Goal: Find specific page/section: Find specific page/section

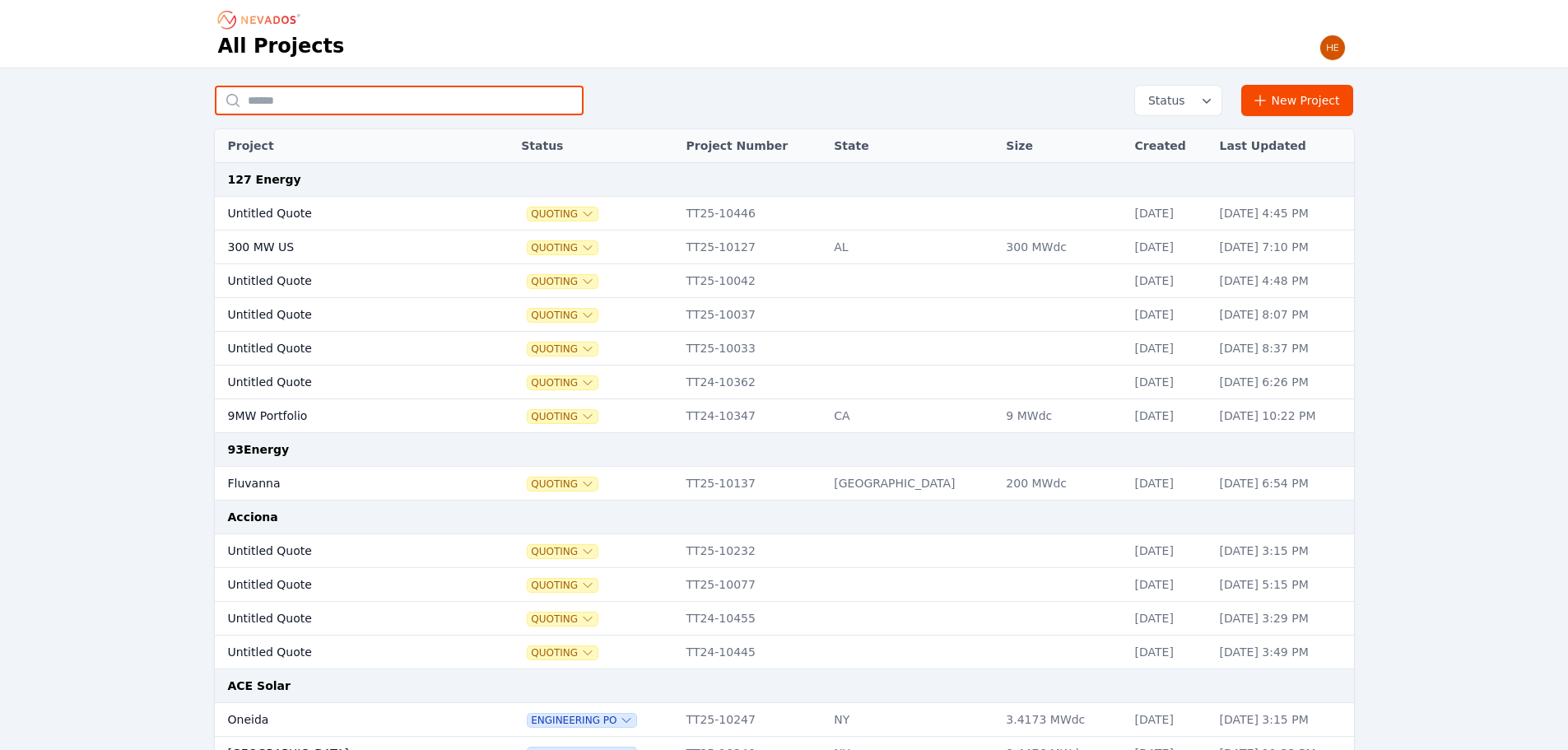
click at [319, 94] on input "text" at bounding box center [399, 100] width 368 height 30
type input "*******"
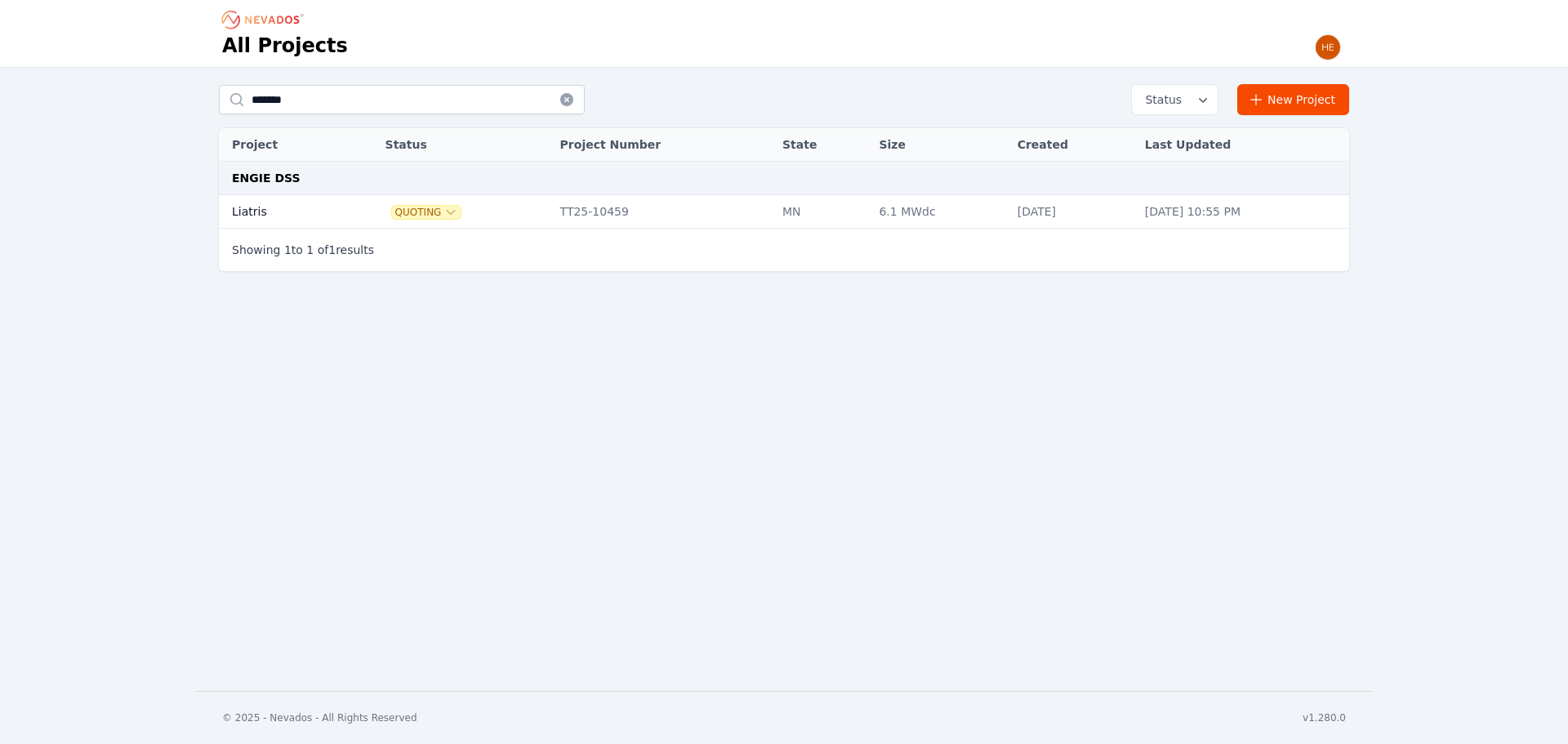
click at [241, 220] on td "Liatris" at bounding box center [282, 211] width 128 height 33
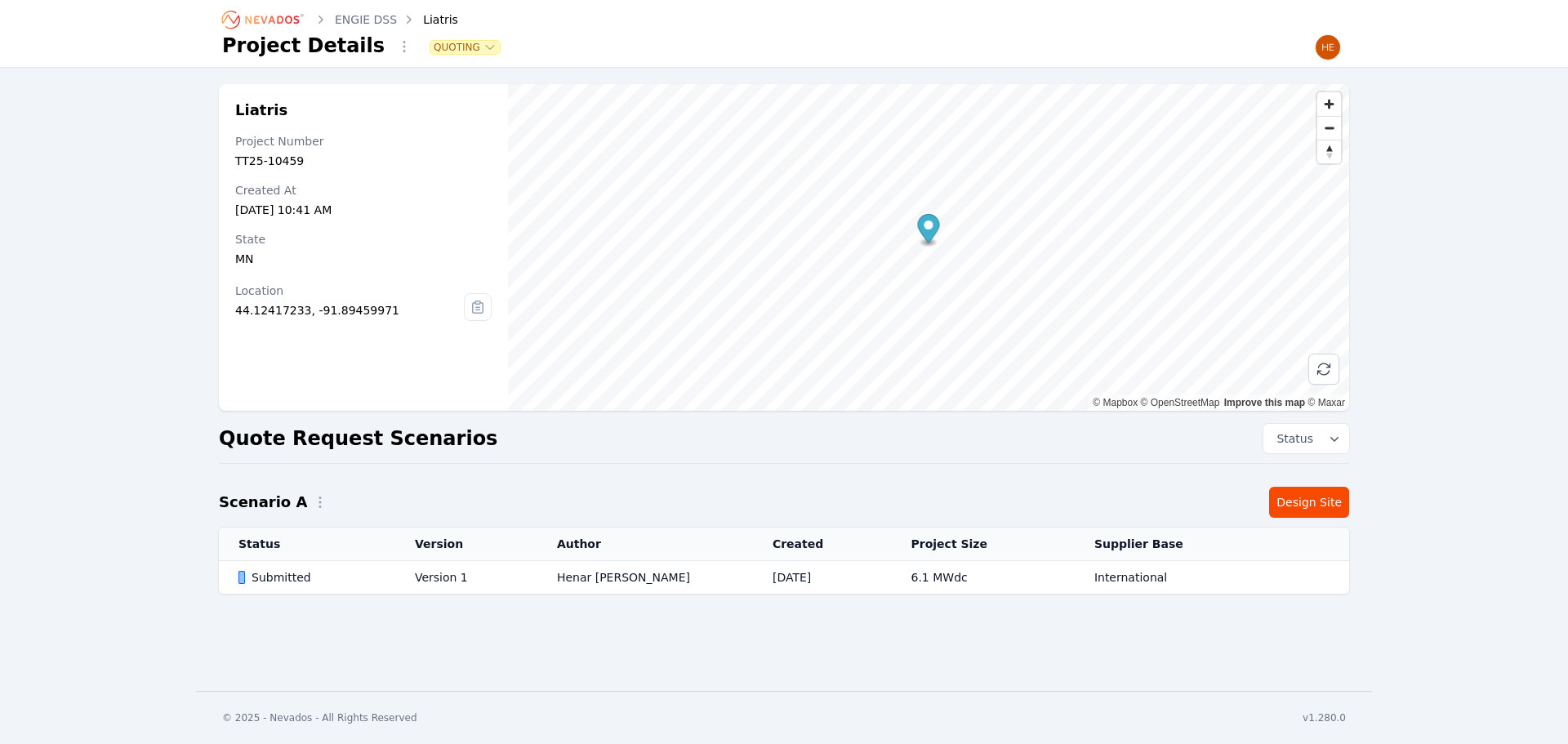
click at [287, 580] on div "Submitted" at bounding box center [312, 576] width 149 height 16
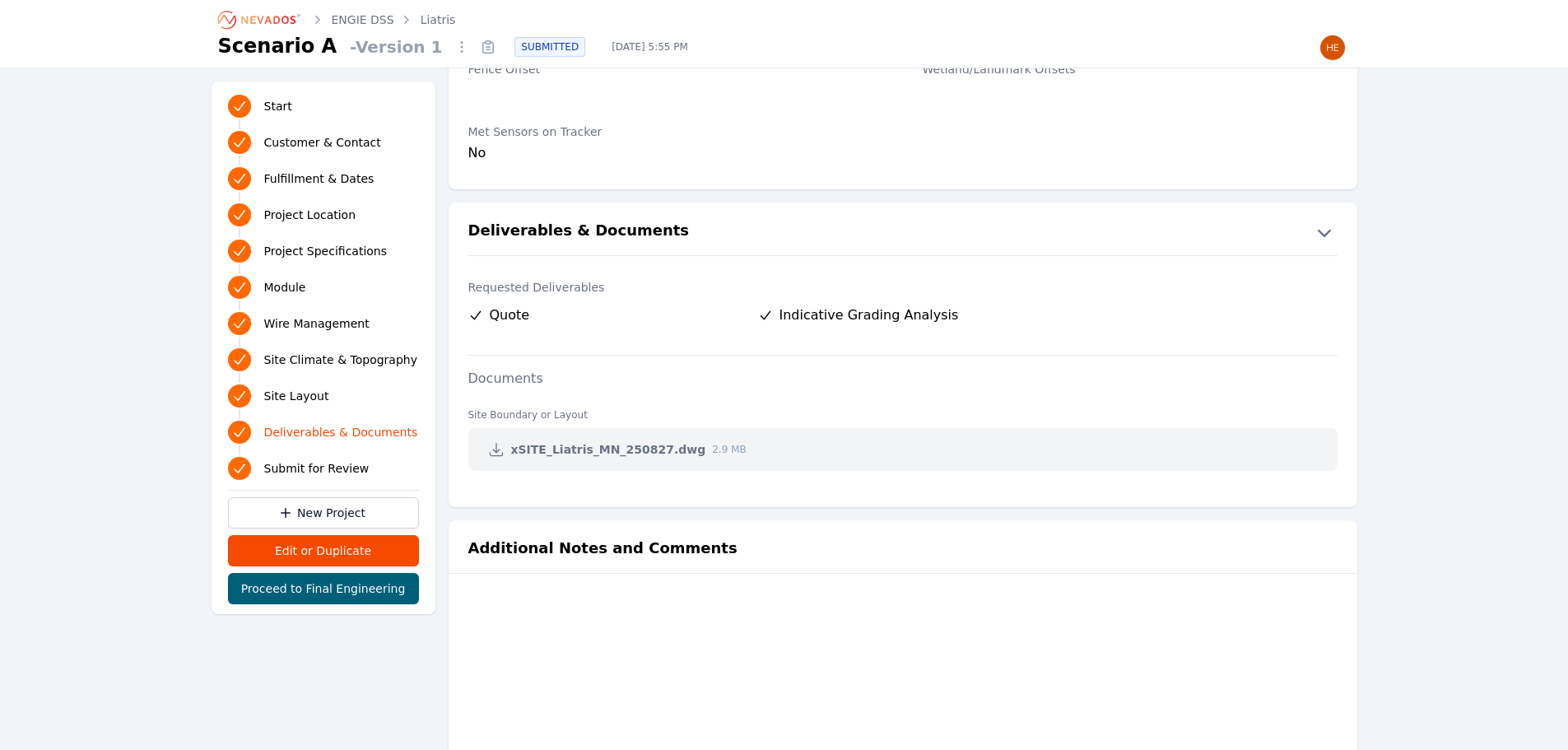
scroll to position [3198, 0]
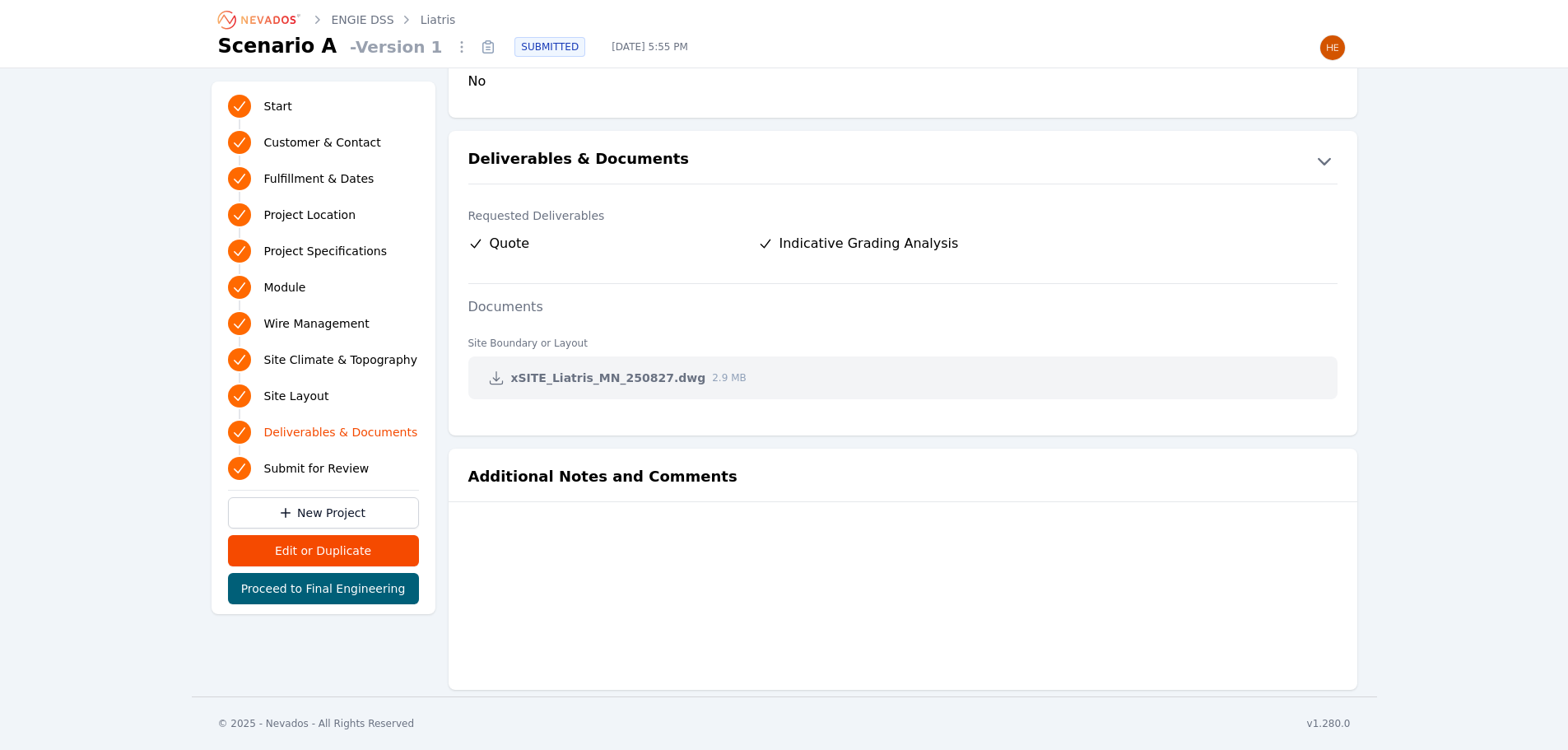
click at [491, 383] on icon at bounding box center [495, 377] width 16 height 16
click at [912, 607] on div at bounding box center [903, 597] width 869 height 132
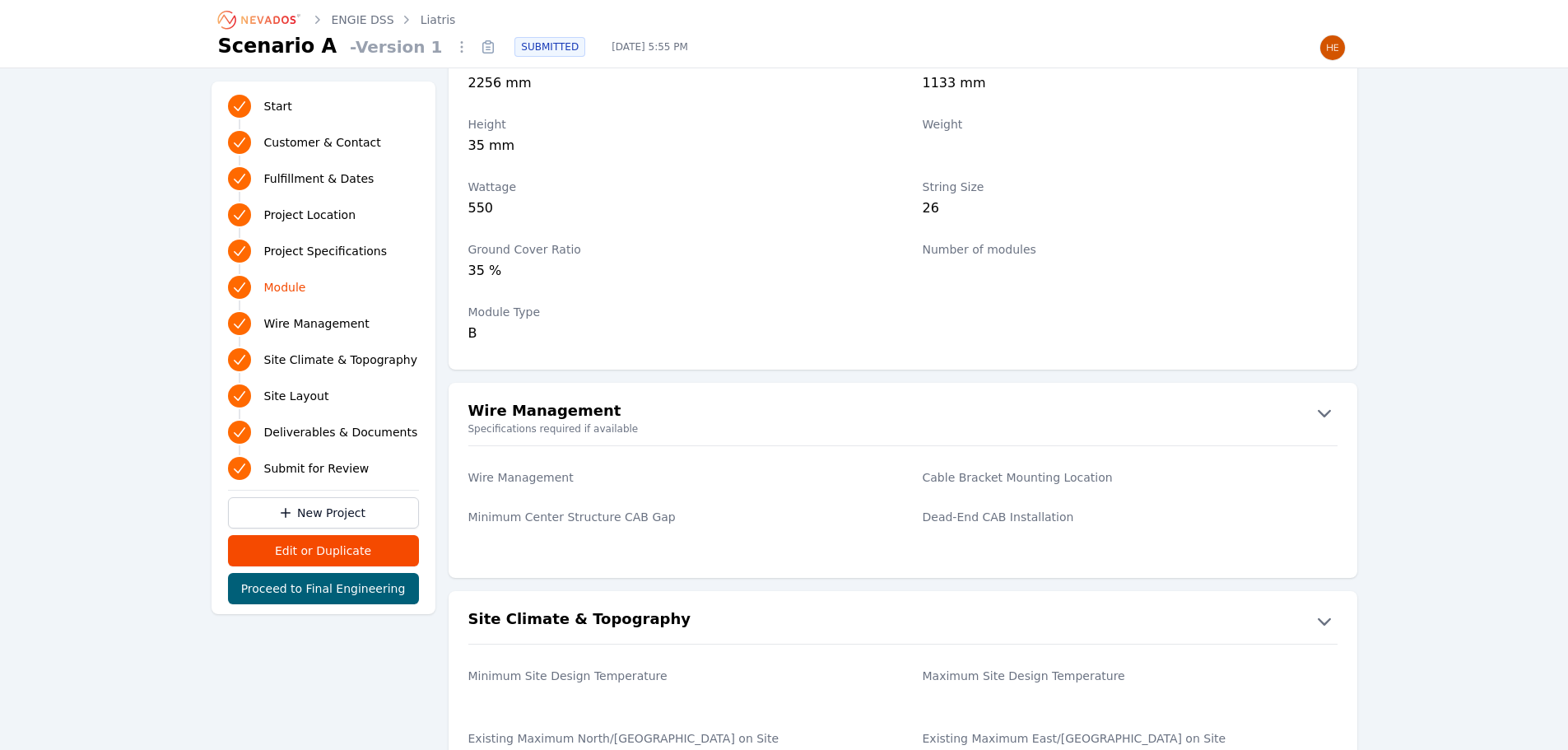
scroll to position [2139, 0]
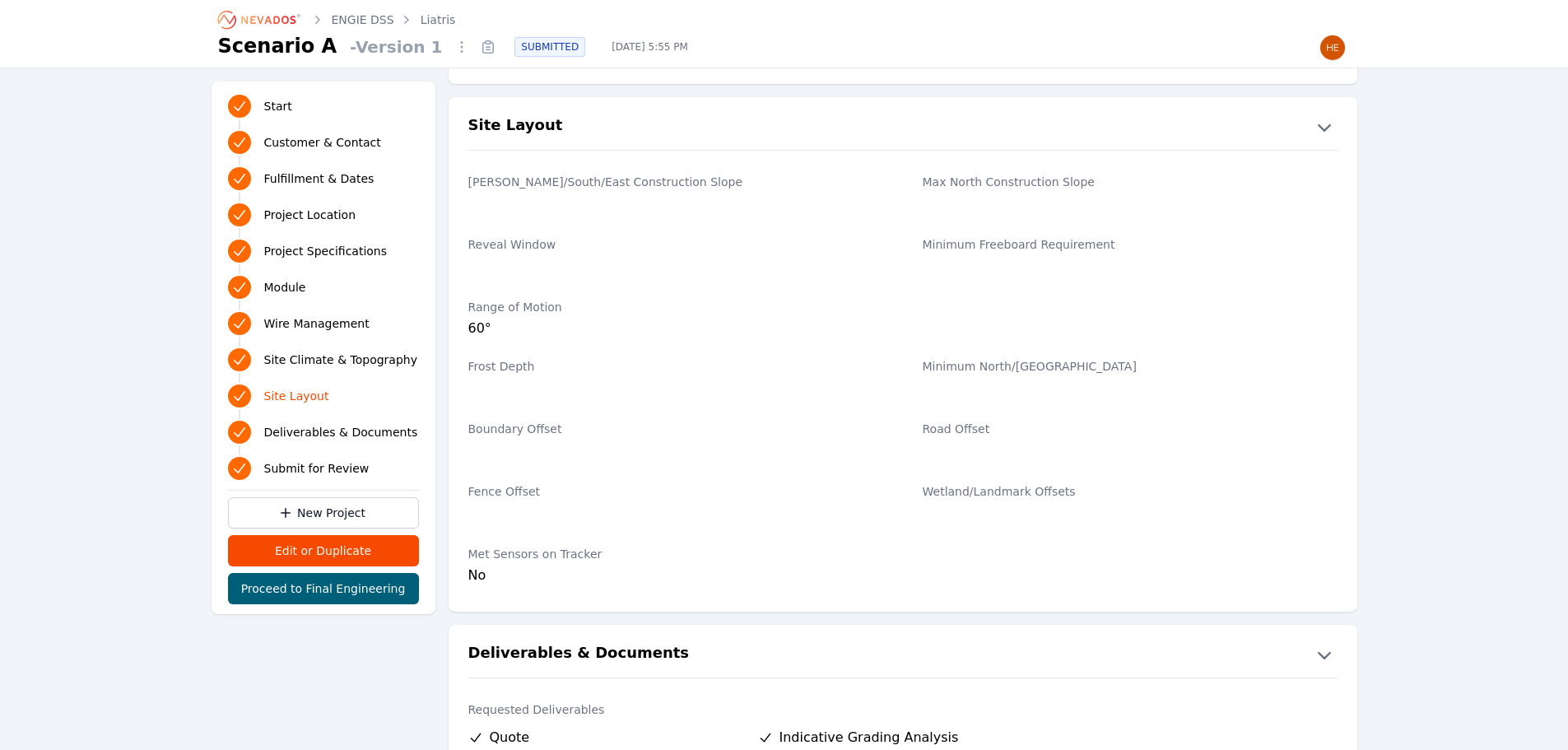
scroll to position [2716, 0]
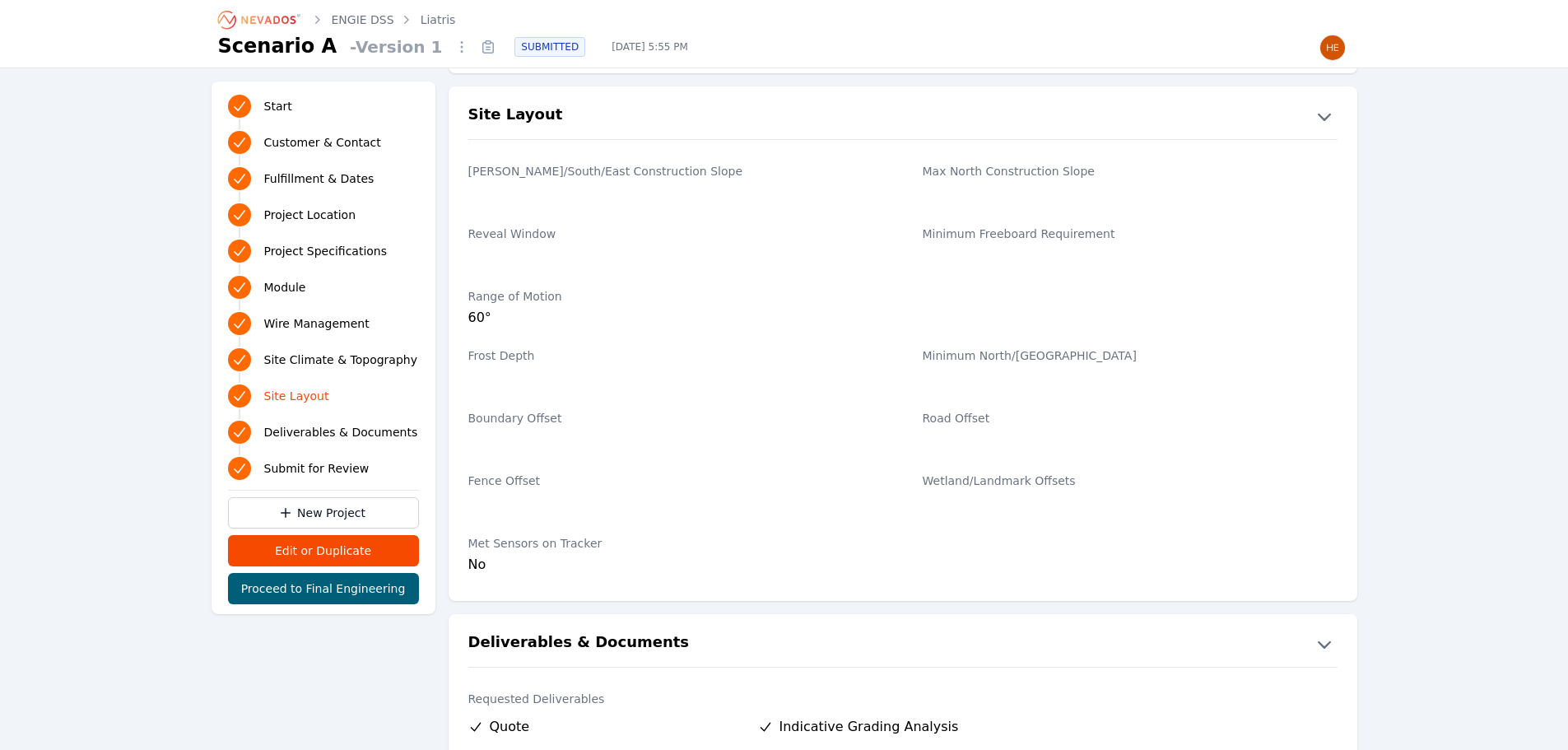
click at [517, 502] on div at bounding box center [676, 504] width 415 height 23
click at [698, 460] on div "Boundary Offset" at bounding box center [676, 431] width 415 height 63
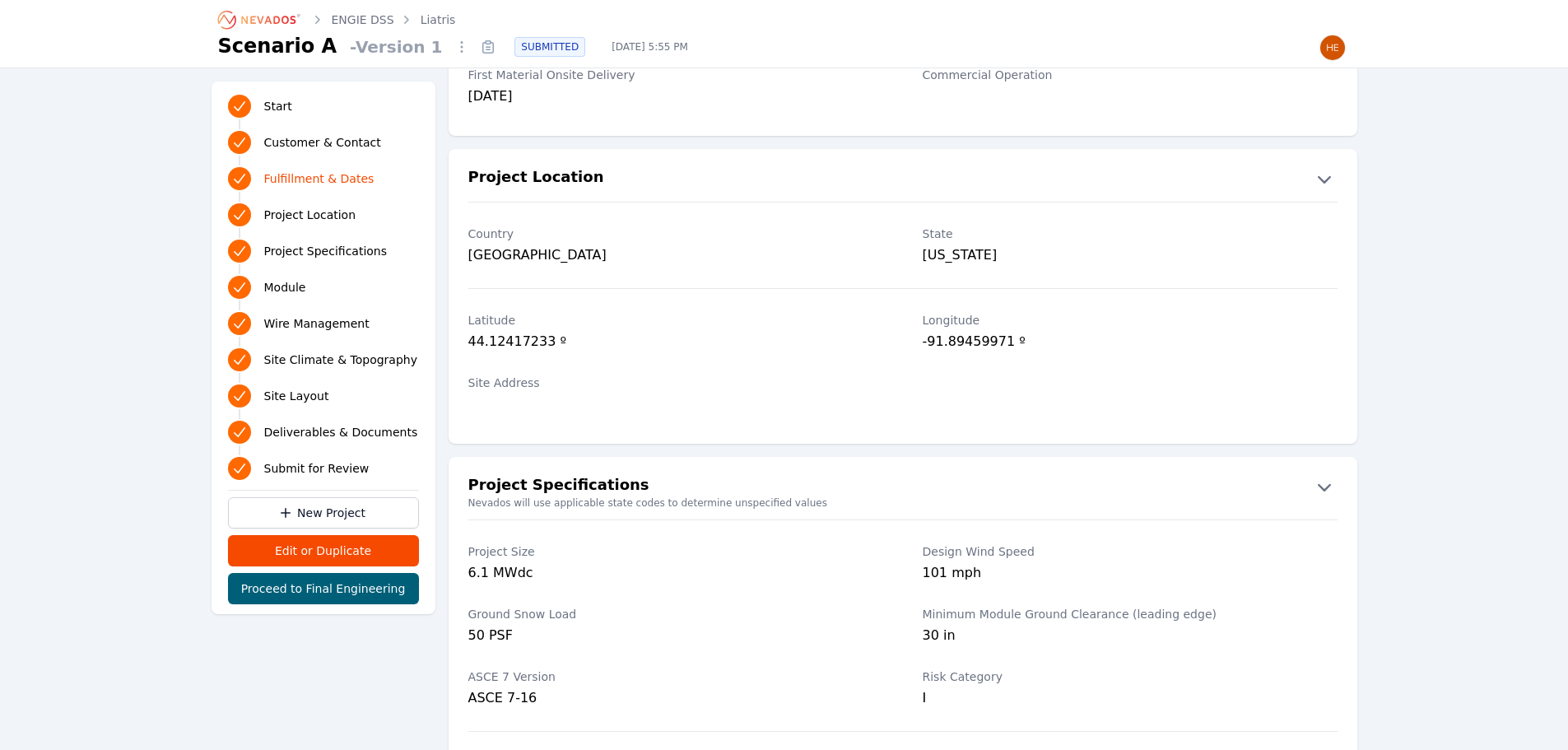
scroll to position [658, 0]
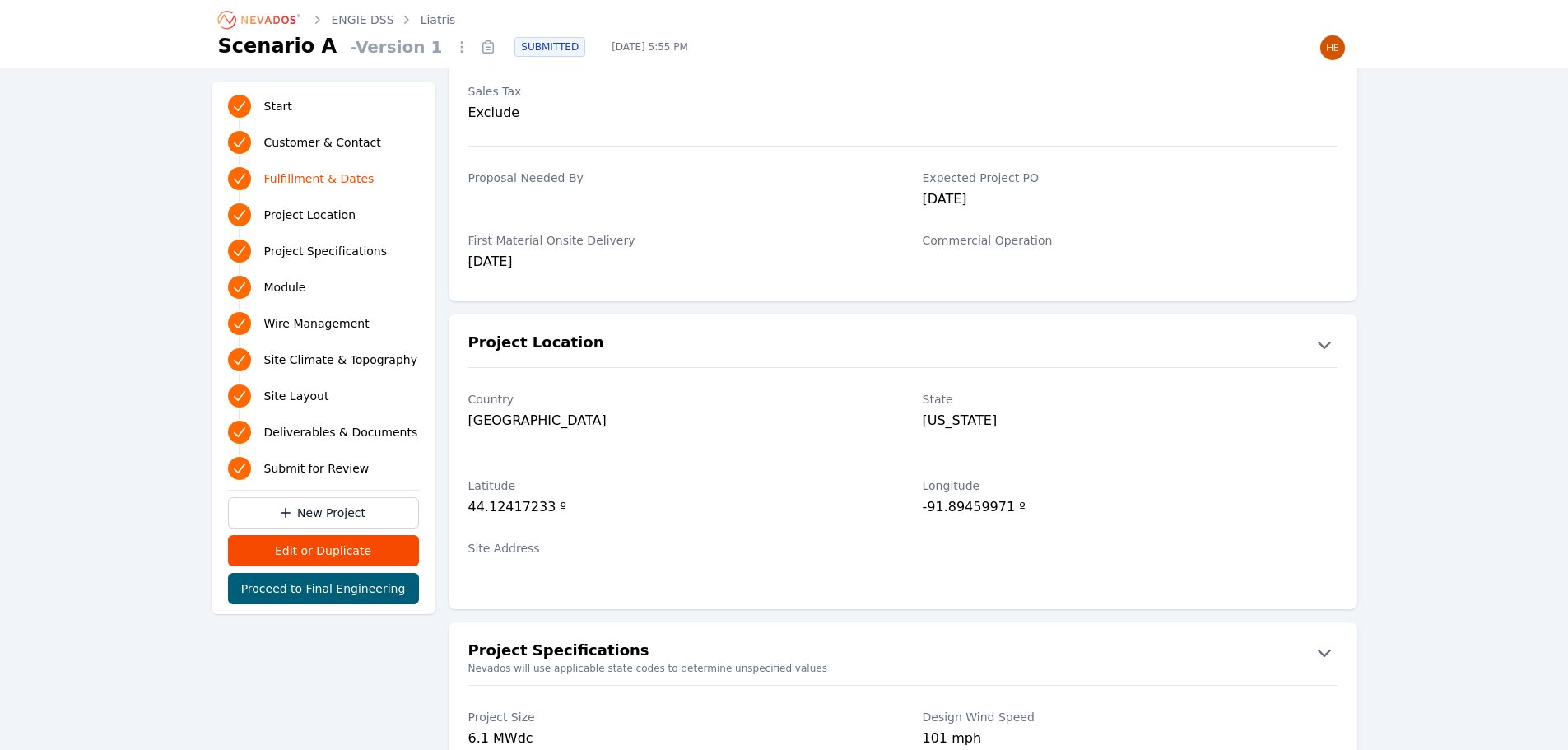
click at [272, 17] on icon "Breadcrumb" at bounding box center [260, 20] width 91 height 27
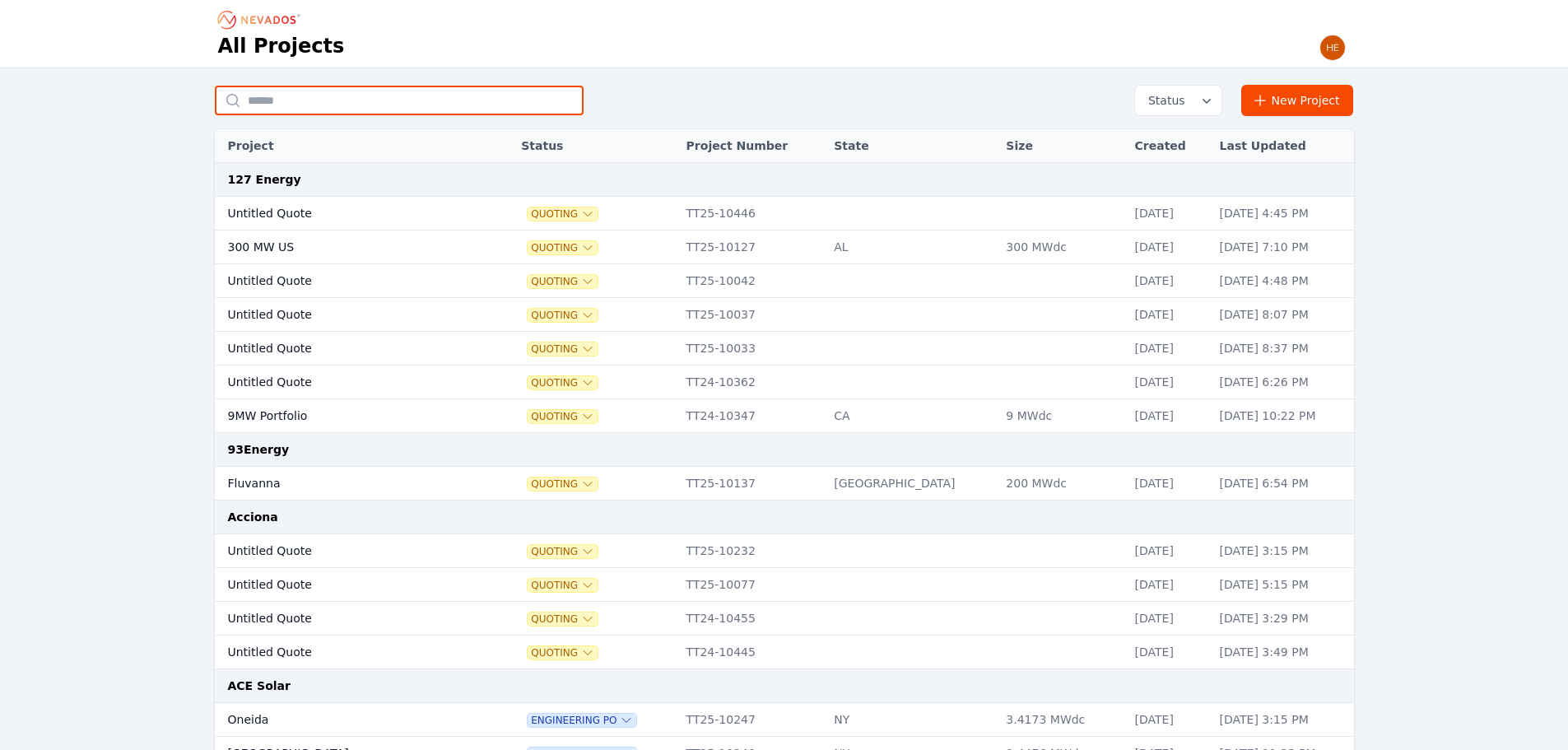
click at [313, 99] on input "text" at bounding box center [399, 100] width 368 height 30
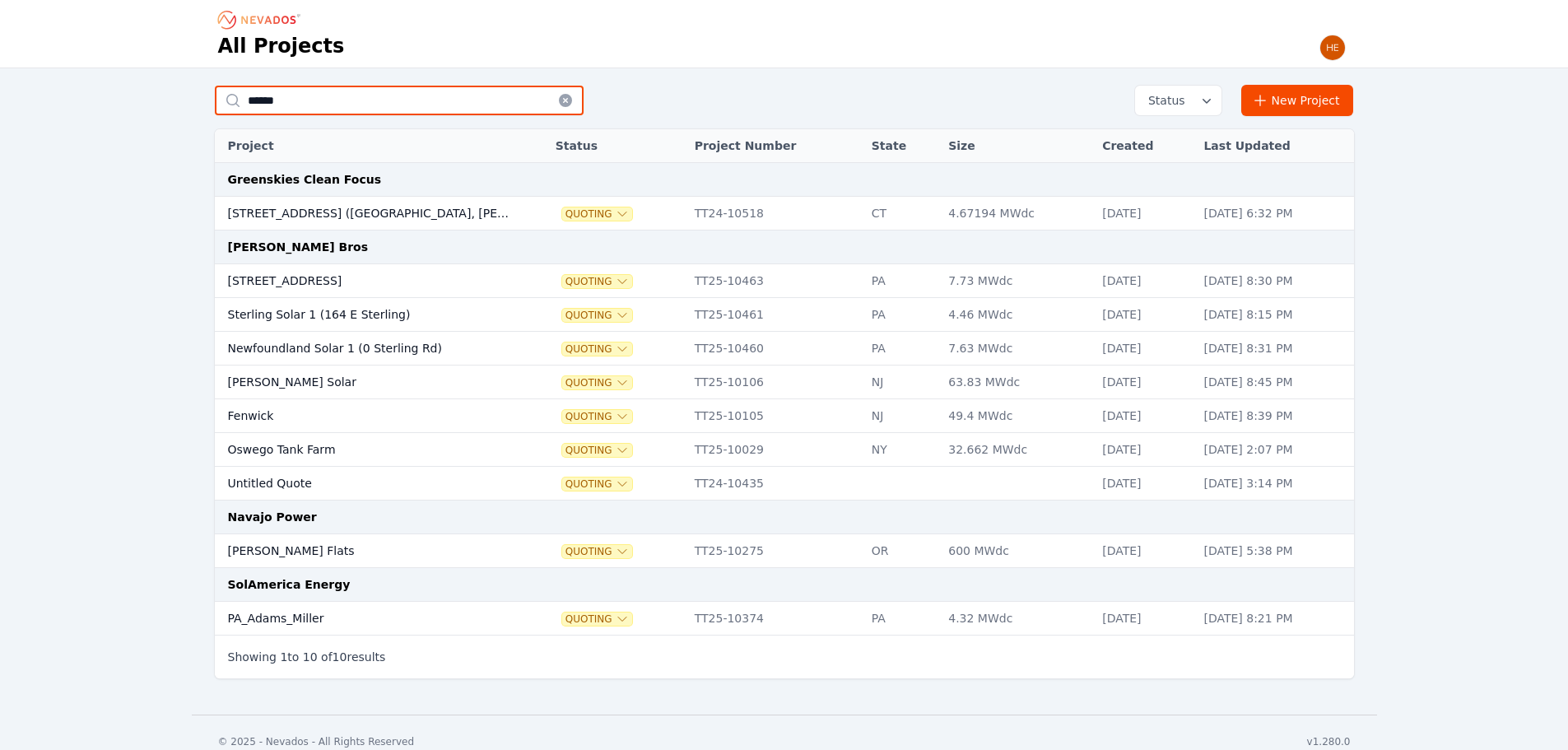
type input "******"
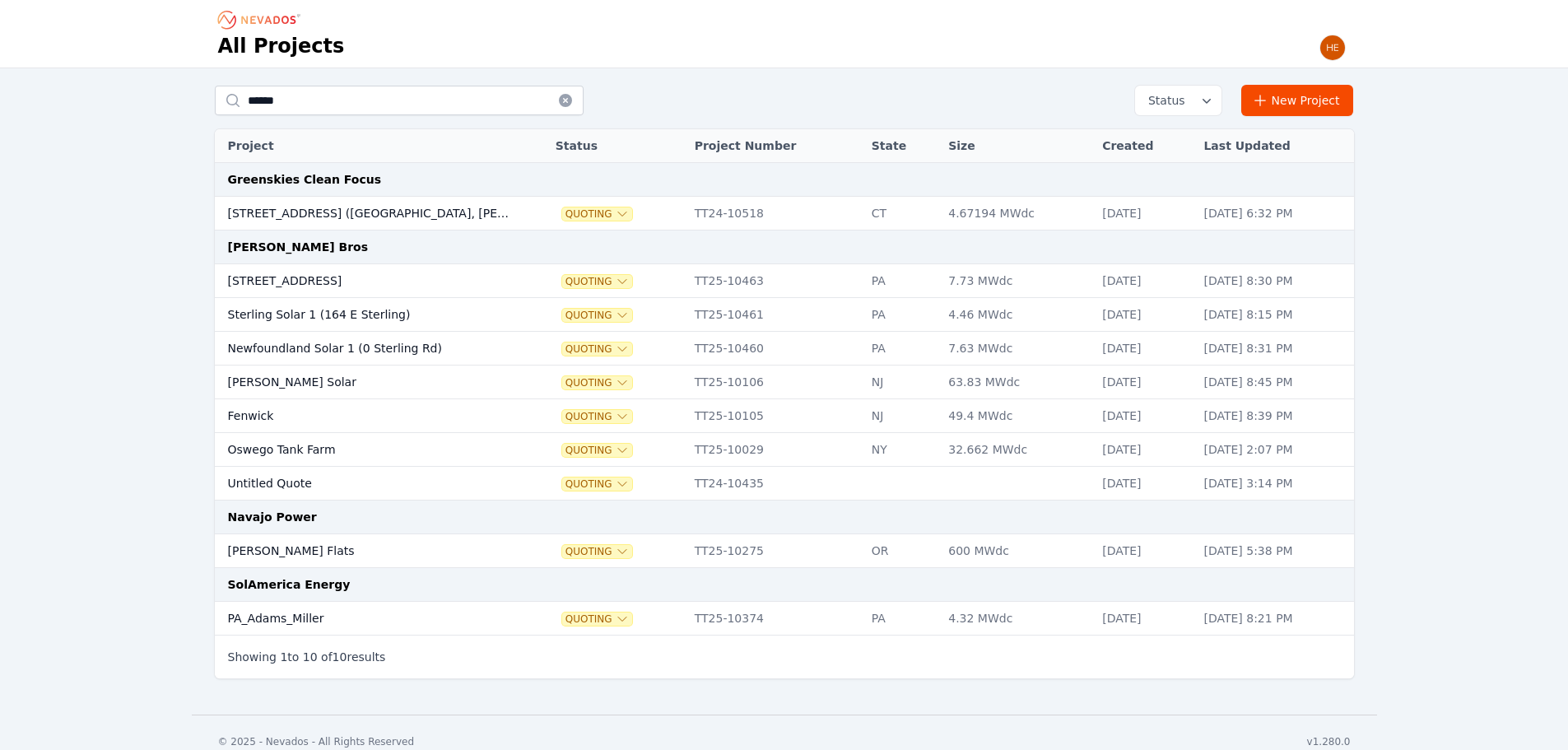
click at [295, 284] on td "[STREET_ADDRESS]" at bounding box center [368, 281] width 307 height 33
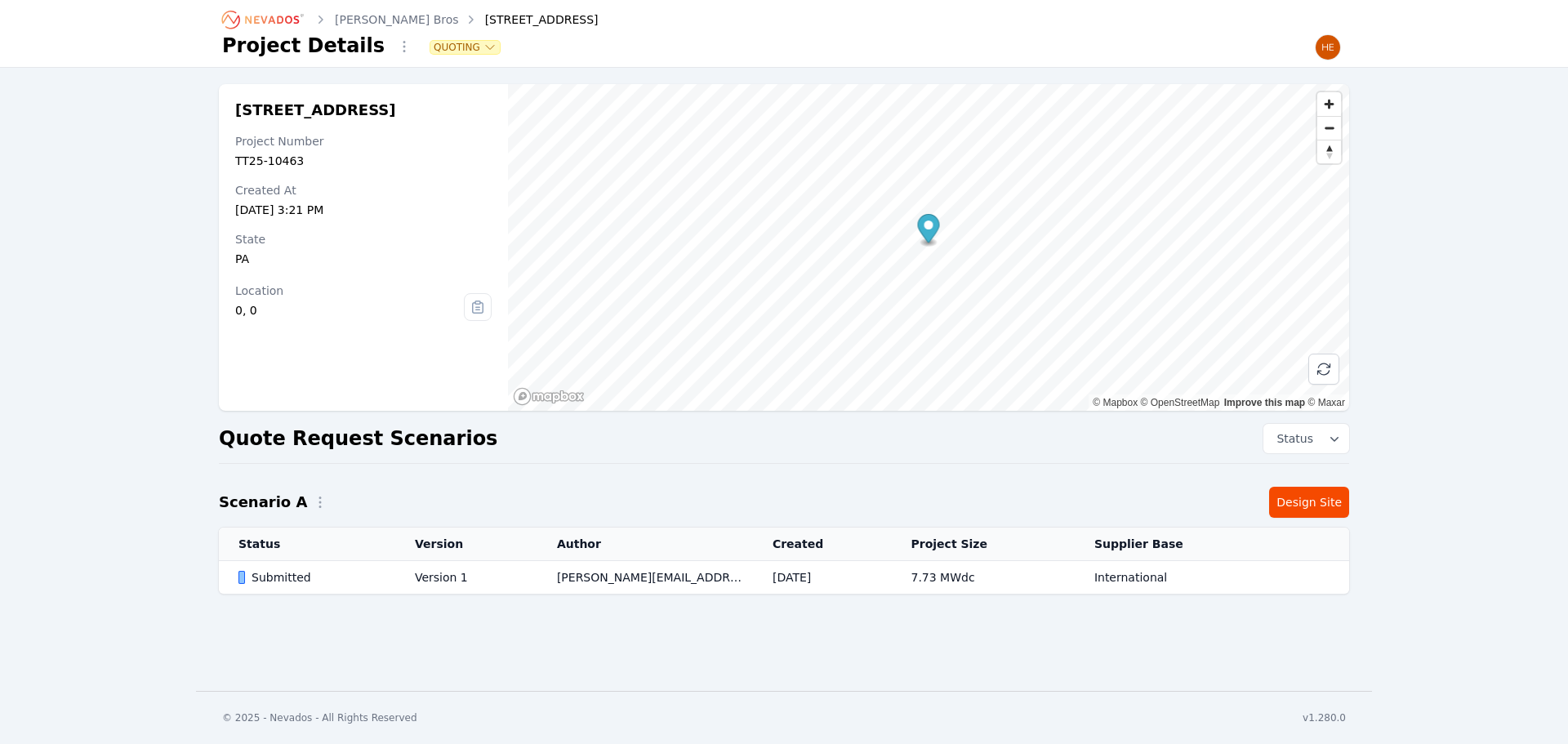
click at [655, 475] on div "[STREET_ADDRESS] Project Number TT25-10463 Created At [DATE] 3:21 PM State [US_…" at bounding box center [784, 355] width 1176 height 542
drag, startPoint x: 177, startPoint y: 337, endPoint x: 178, endPoint y: 329, distance: 8.1
click at [178, 335] on div "[STREET_ADDRESS] Project Number TT25-10463 Created At [DATE] 3:21 PM State [US_…" at bounding box center [784, 347] width 1568 height 558
